Goal: Transaction & Acquisition: Purchase product/service

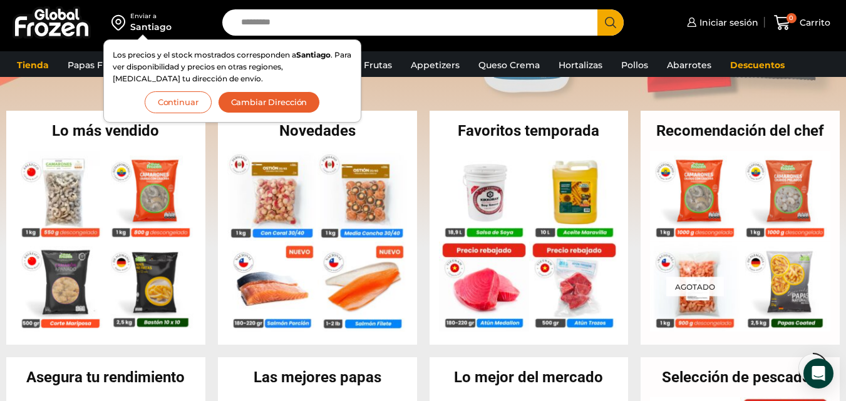
scroll to position [238, 0]
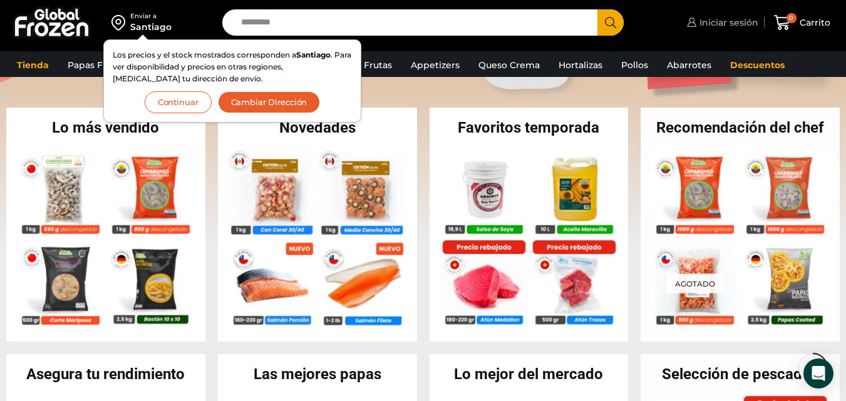
click at [738, 16] on span "Iniciar sesión" at bounding box center [727, 22] width 62 height 13
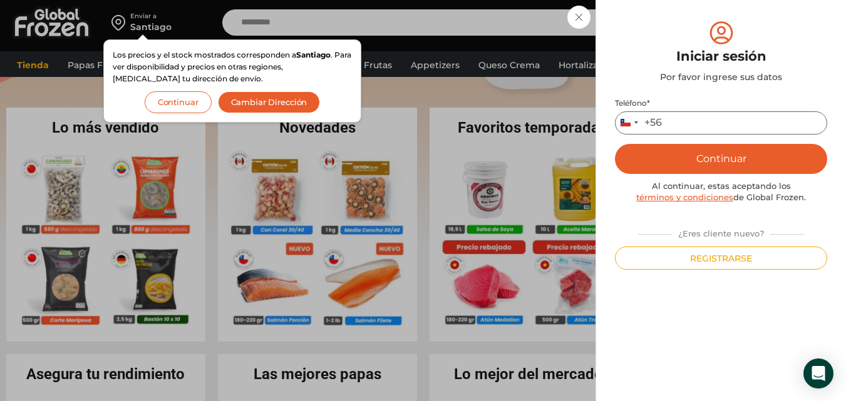
click at [668, 117] on input "Teléfono *" at bounding box center [721, 122] width 212 height 23
type input "*********"
click at [725, 154] on button "Continuar" at bounding box center [721, 159] width 212 height 30
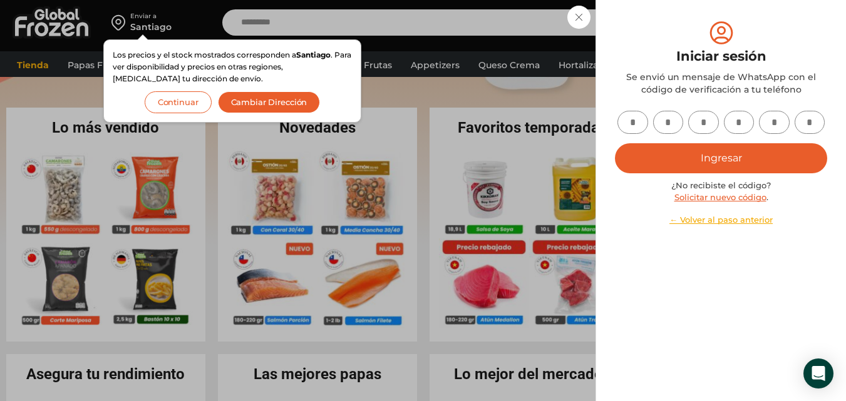
click at [640, 121] on input "text" at bounding box center [632, 122] width 31 height 23
type input "*"
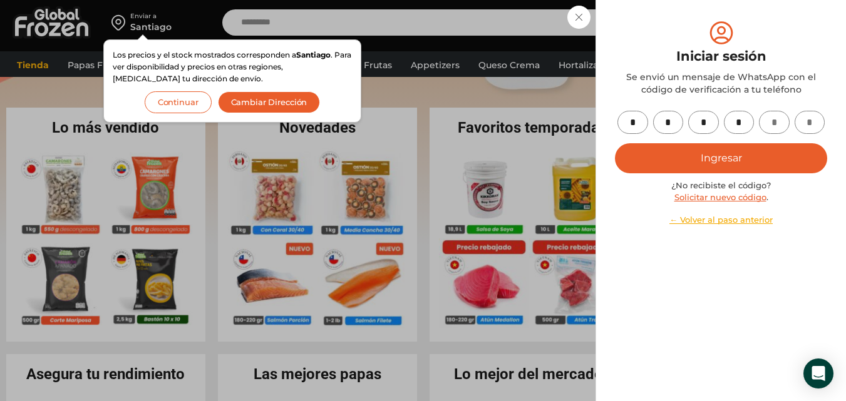
type input "*"
click at [678, 152] on button "Ingresar" at bounding box center [721, 158] width 212 height 30
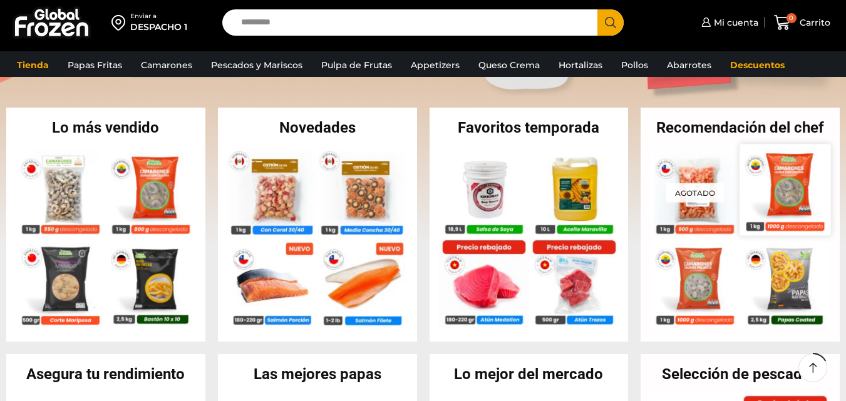
click at [793, 180] on img at bounding box center [785, 189] width 91 height 91
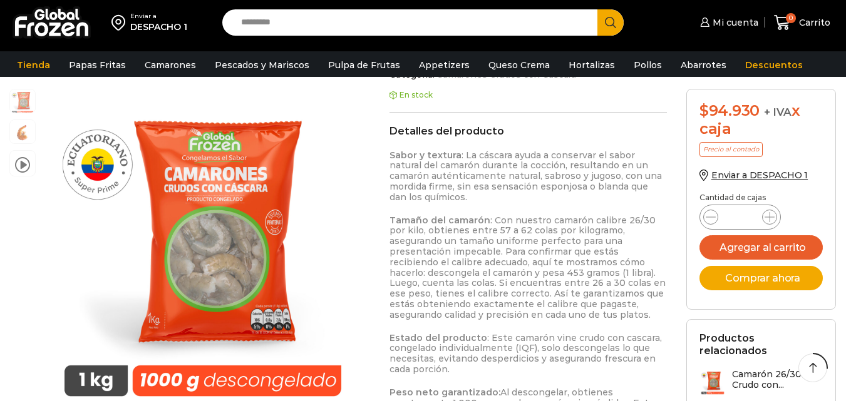
scroll to position [670, 0]
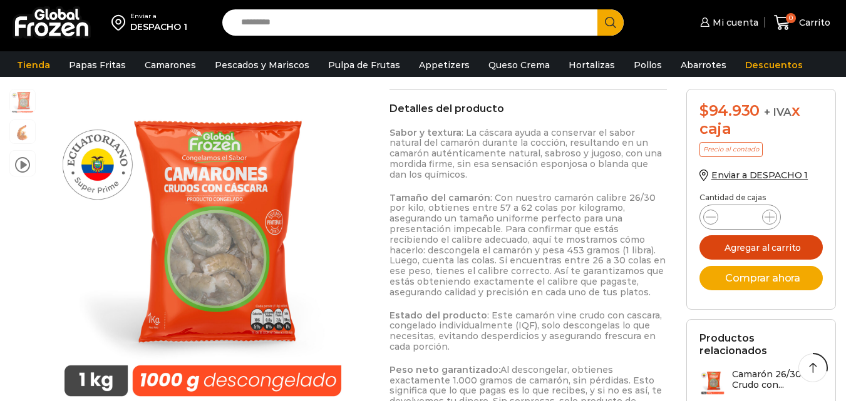
click at [763, 247] on button "Agregar al carrito" at bounding box center [761, 247] width 124 height 24
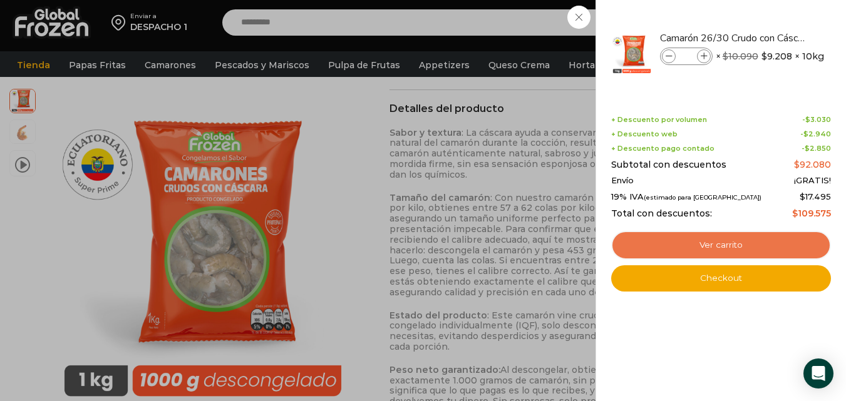
click at [761, 242] on link "Ver carrito" at bounding box center [721, 245] width 220 height 29
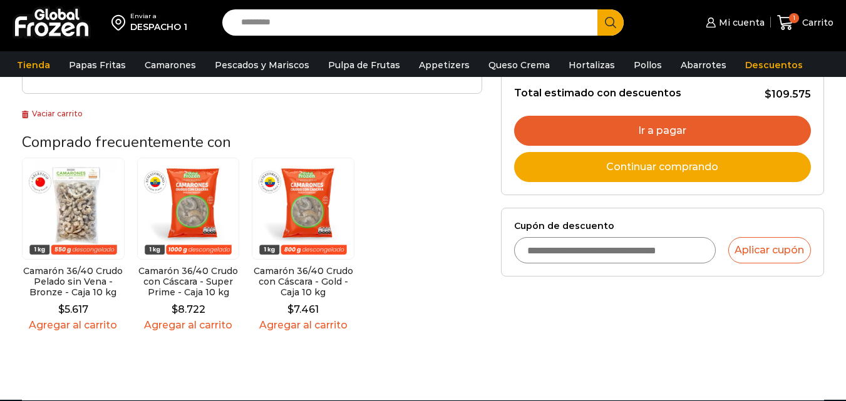
scroll to position [342, 0]
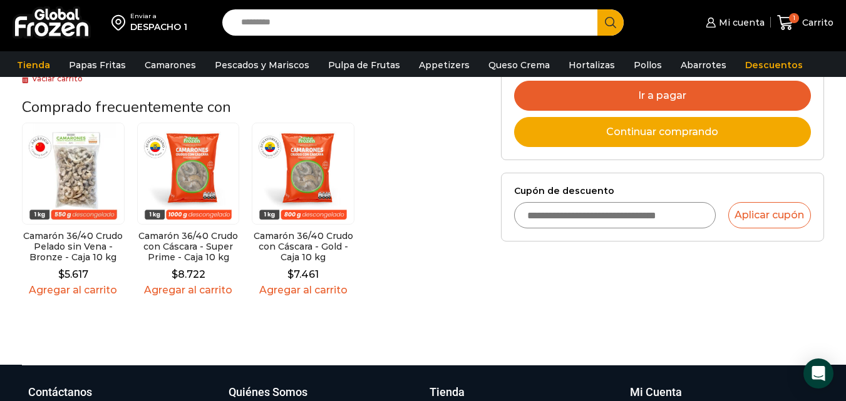
click at [760, 92] on link "Ir a pagar" at bounding box center [662, 96] width 297 height 30
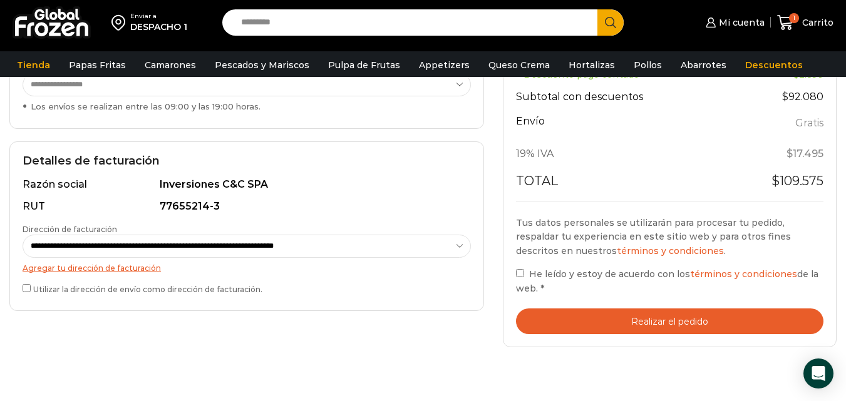
scroll to position [295, 0]
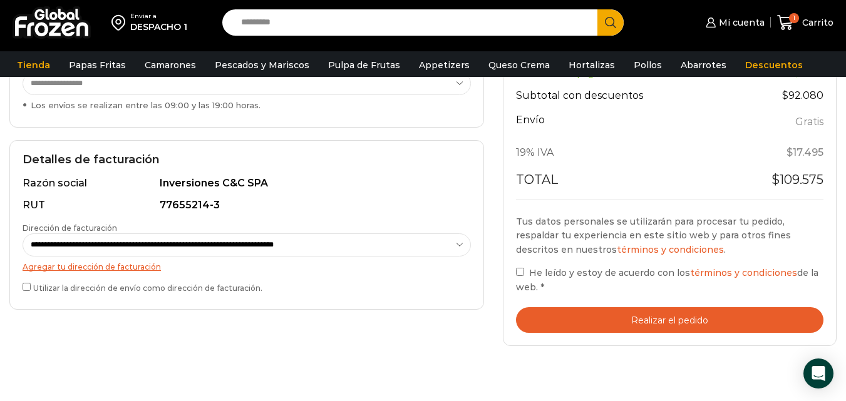
click at [680, 315] on button "Realizar el pedido" at bounding box center [669, 320] width 307 height 26
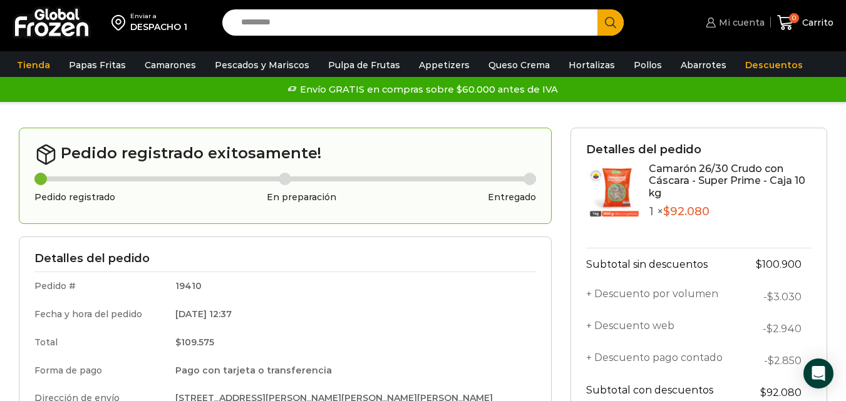
click at [751, 21] on span "Mi cuenta" at bounding box center [739, 22] width 49 height 13
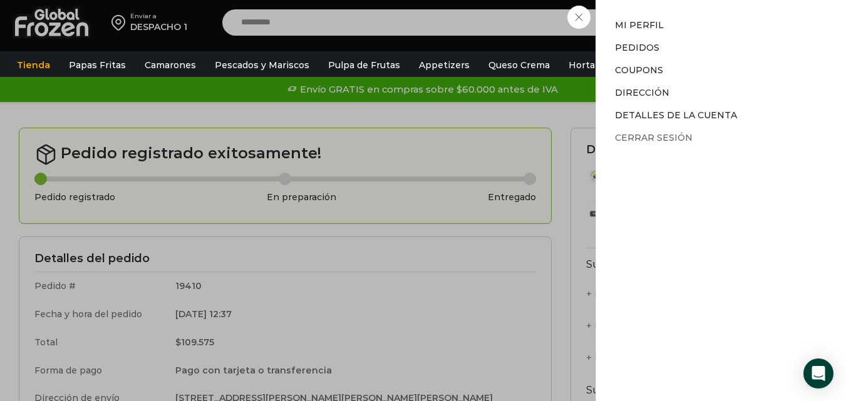
click at [675, 133] on link "Cerrar sesión" at bounding box center [654, 137] width 78 height 11
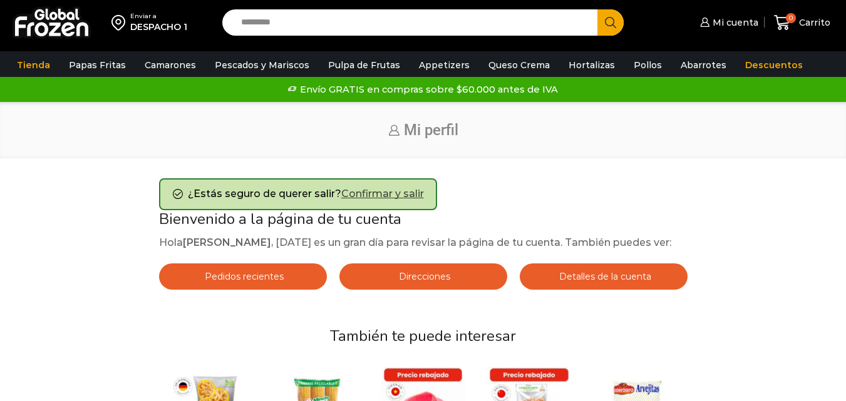
click at [400, 192] on link "Confirmar y salir" at bounding box center [382, 194] width 83 height 12
